Goal: Task Accomplishment & Management: Manage account settings

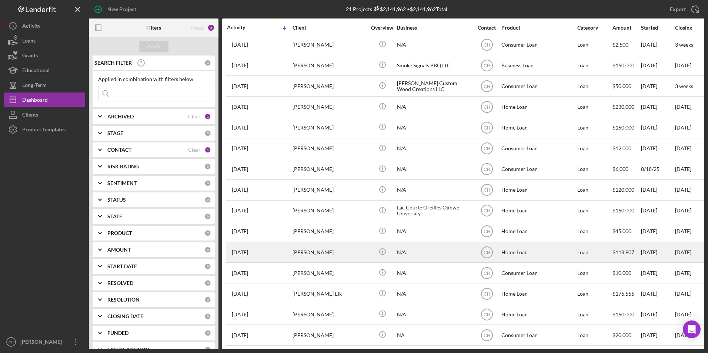
scroll to position [133, 0]
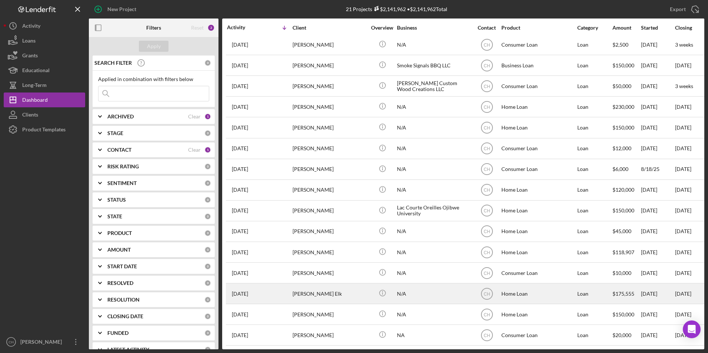
click at [322, 286] on div "[PERSON_NAME] Elk" at bounding box center [329, 294] width 74 height 20
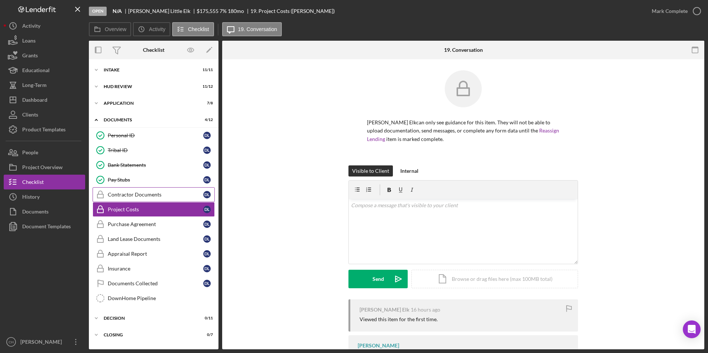
click at [133, 191] on link "Contractor Documents Contractor Documents D L" at bounding box center [154, 194] width 122 height 15
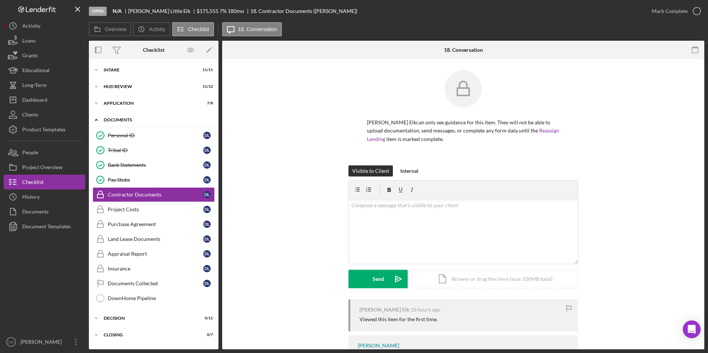
click at [136, 120] on div "Documents" at bounding box center [156, 120] width 105 height 4
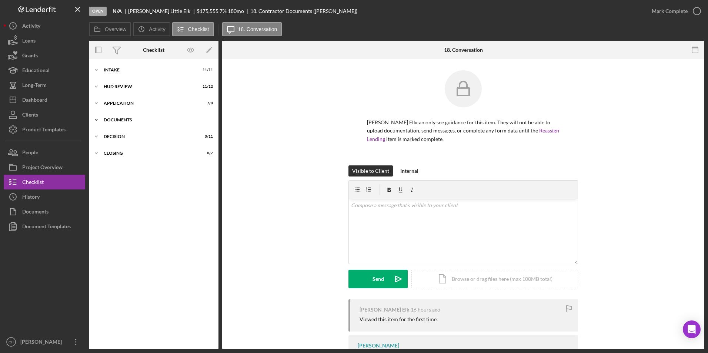
click at [136, 120] on div "Documents" at bounding box center [156, 120] width 105 height 4
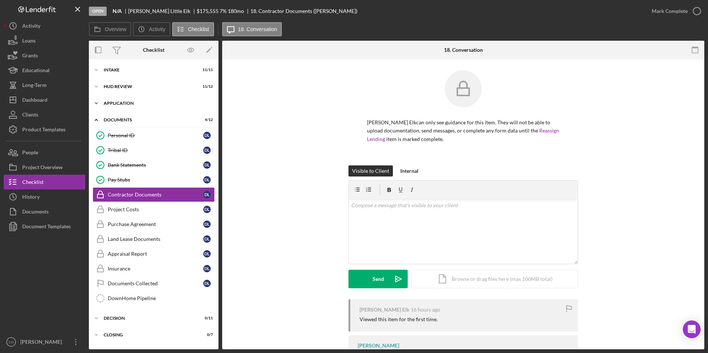
click at [126, 103] on div "Application" at bounding box center [156, 103] width 105 height 4
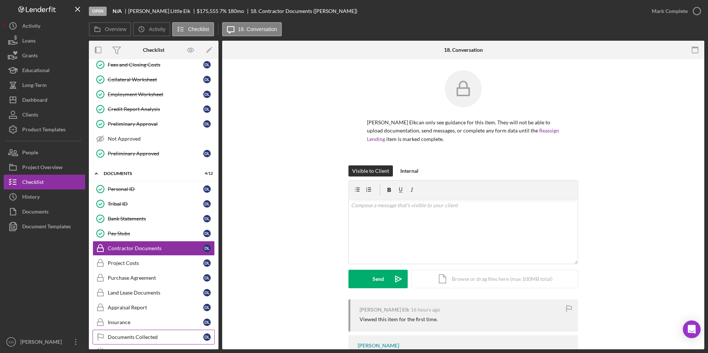
scroll to position [120, 0]
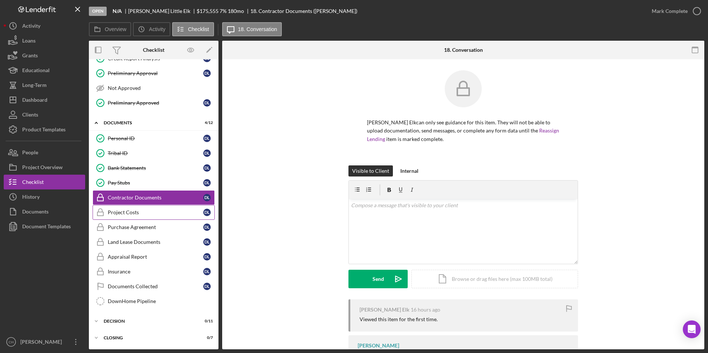
click at [140, 215] on div "Project Costs" at bounding box center [156, 213] width 96 height 6
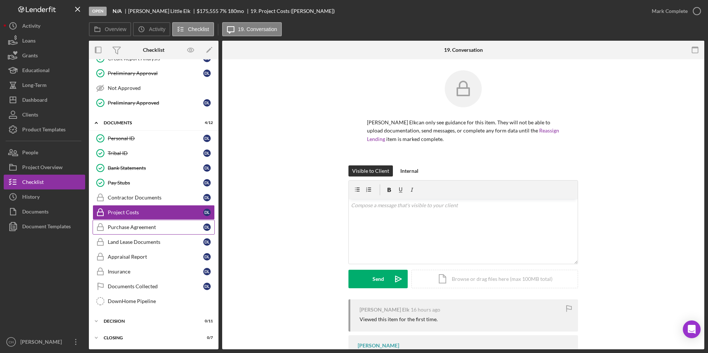
click at [143, 230] on div "Purchase Agreement" at bounding box center [156, 227] width 96 height 6
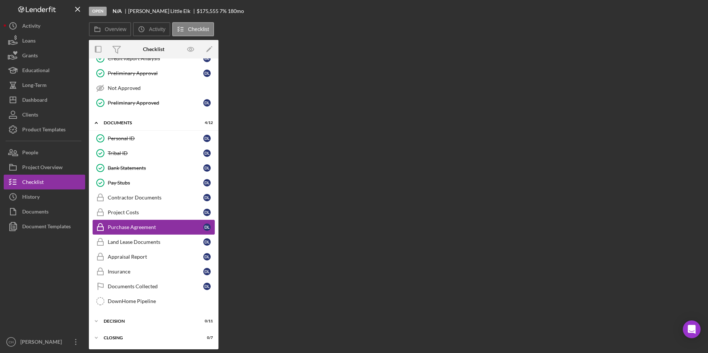
scroll to position [120, 0]
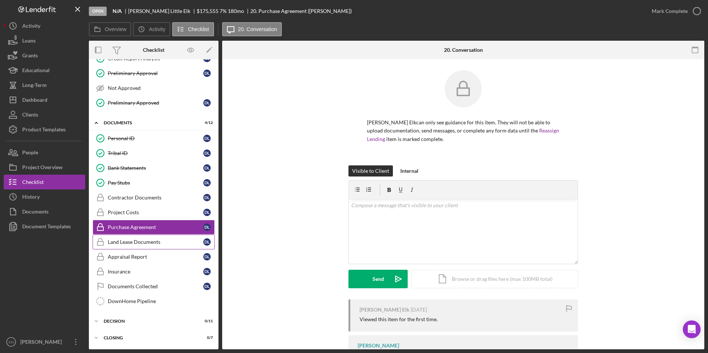
click at [144, 245] on div "Land Lease Documents" at bounding box center [156, 242] width 96 height 6
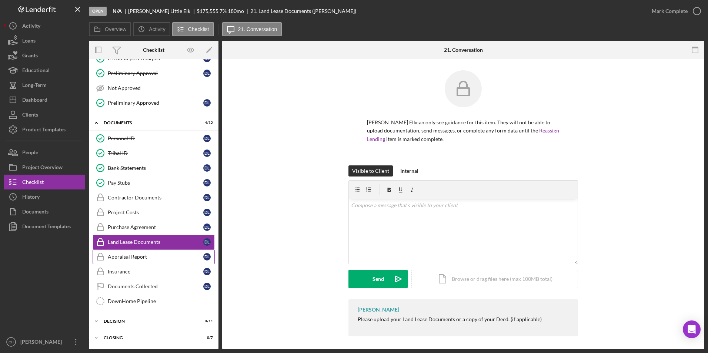
click at [138, 254] on div "Appraisal Report" at bounding box center [156, 257] width 96 height 6
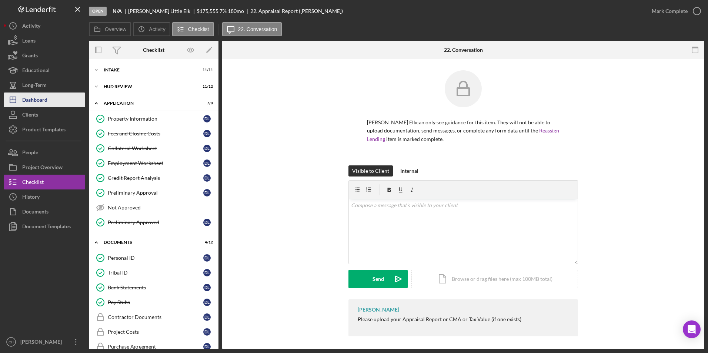
click at [39, 96] on div "Dashboard" at bounding box center [34, 101] width 25 height 17
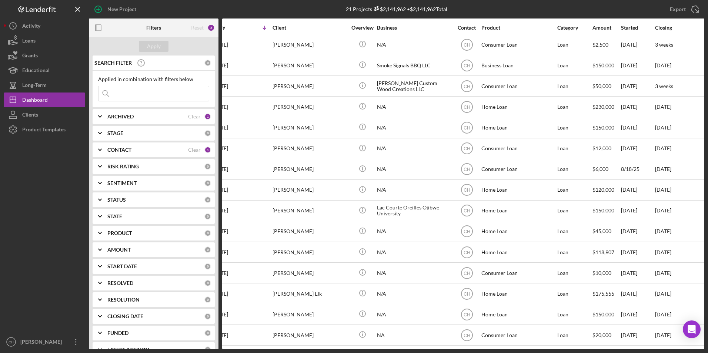
scroll to position [133, 0]
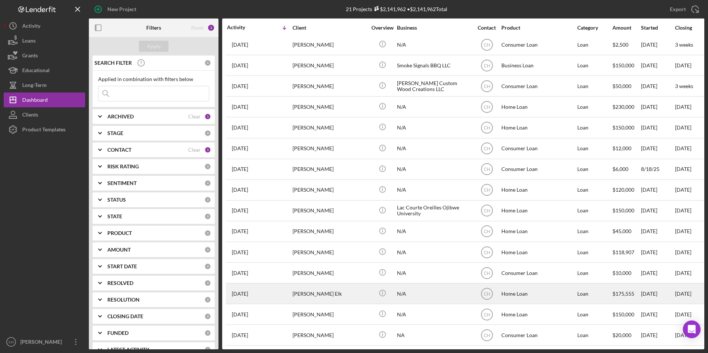
click at [305, 291] on div "[PERSON_NAME] Elk" at bounding box center [329, 294] width 74 height 20
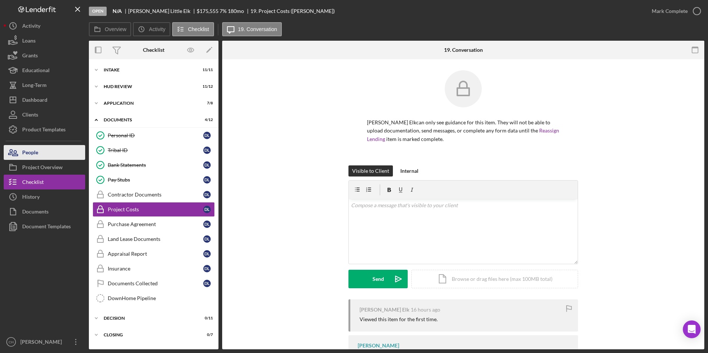
click at [46, 151] on button "People" at bounding box center [44, 152] width 81 height 15
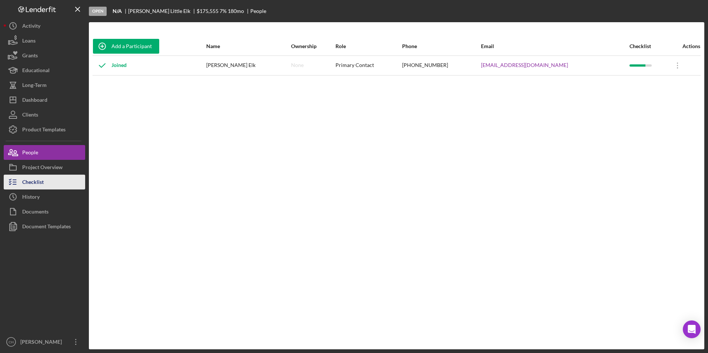
click at [40, 181] on div "Checklist" at bounding box center [32, 183] width 21 height 17
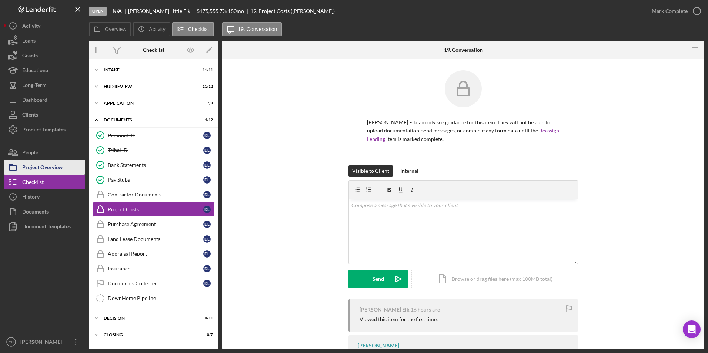
click at [47, 164] on div "Project Overview" at bounding box center [42, 168] width 40 height 17
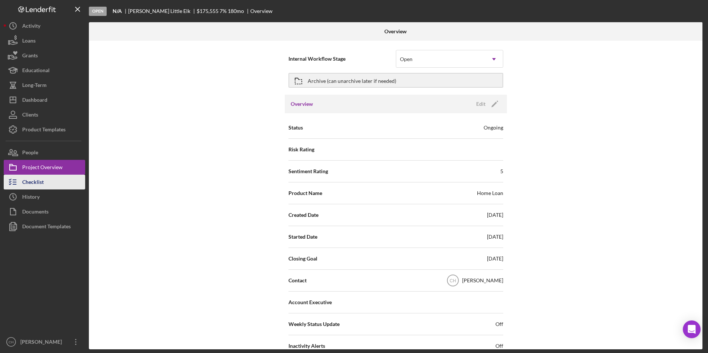
click at [46, 184] on button "Checklist" at bounding box center [44, 182] width 81 height 15
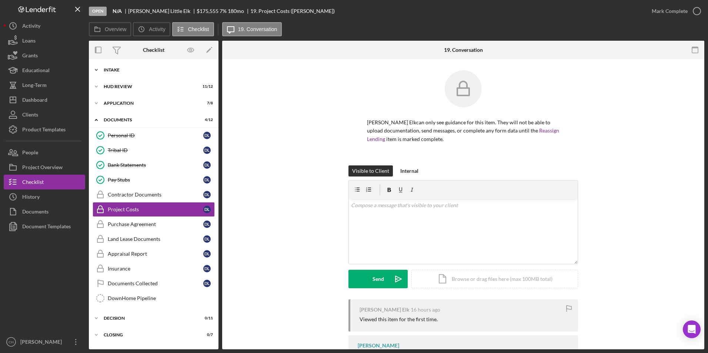
click at [105, 70] on div "Intake" at bounding box center [156, 70] width 105 height 4
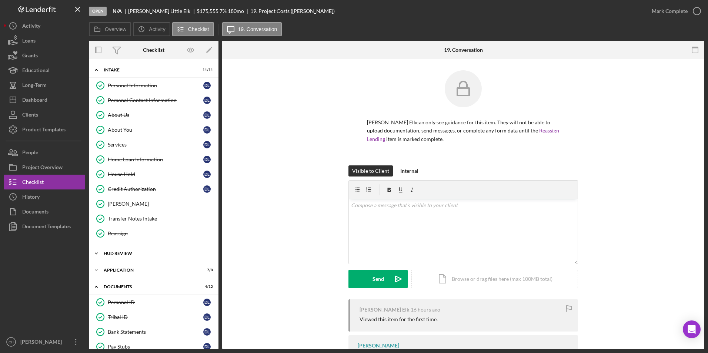
click at [114, 253] on div "HUD Review" at bounding box center [156, 253] width 105 height 4
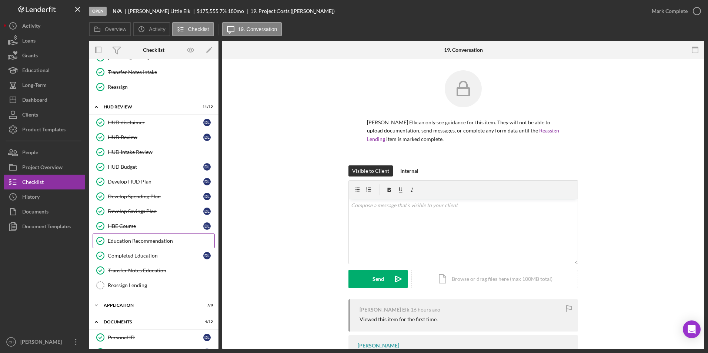
scroll to position [148, 0]
click at [129, 285] on div "Reassign Lending" at bounding box center [161, 284] width 107 height 6
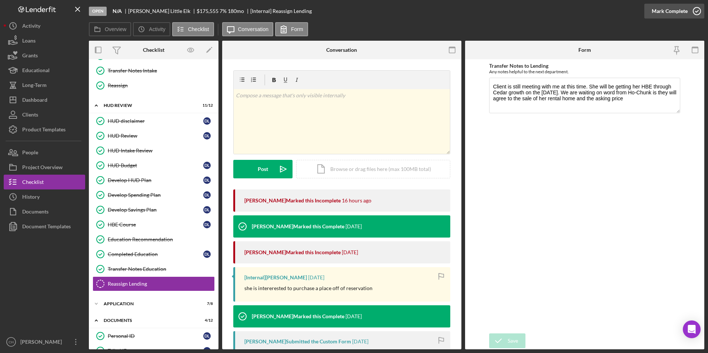
click at [662, 12] on div "Mark Complete" at bounding box center [670, 11] width 36 height 15
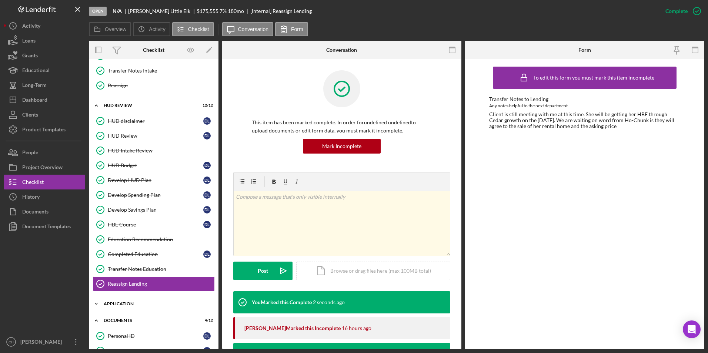
click at [118, 302] on div "Application" at bounding box center [156, 304] width 105 height 4
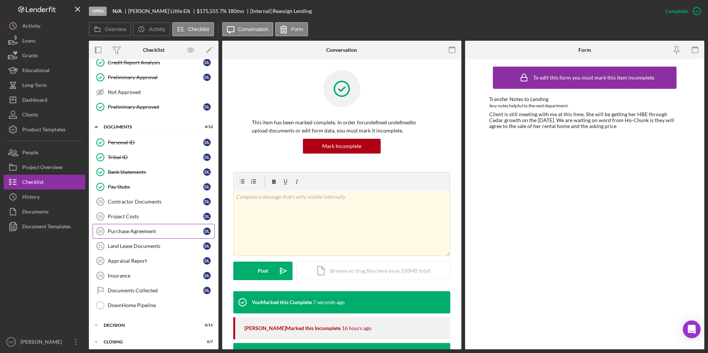
scroll to position [468, 0]
